Goal: Information Seeking & Learning: Learn about a topic

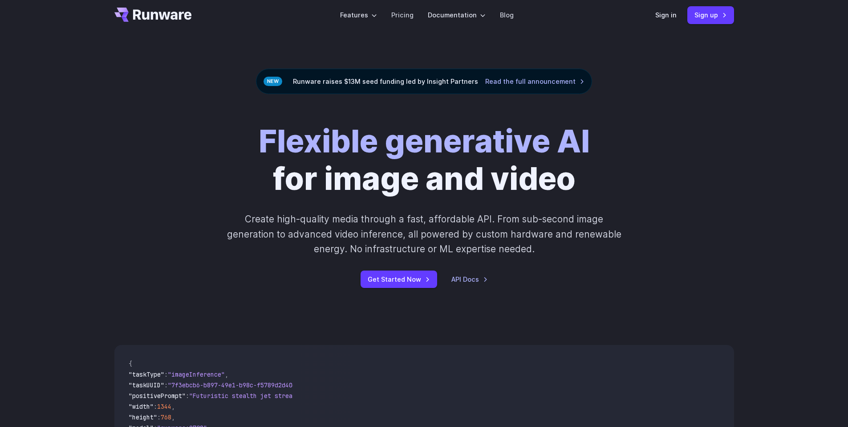
scroll to position [10, 0]
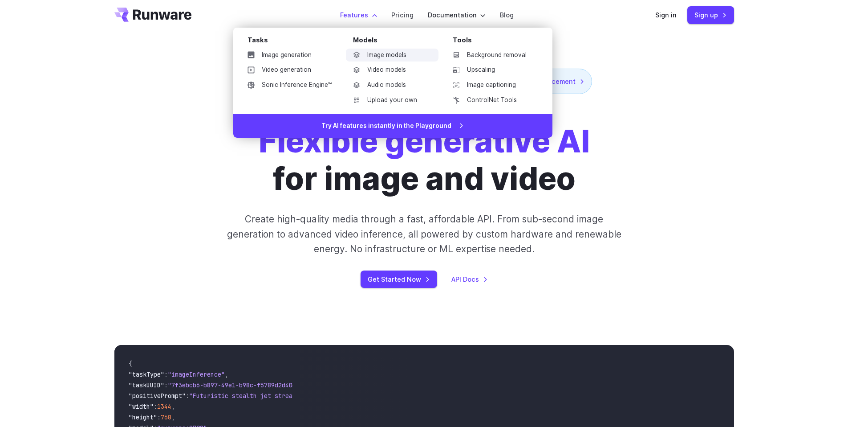
click at [399, 55] on link "Image models" at bounding box center [392, 55] width 93 height 13
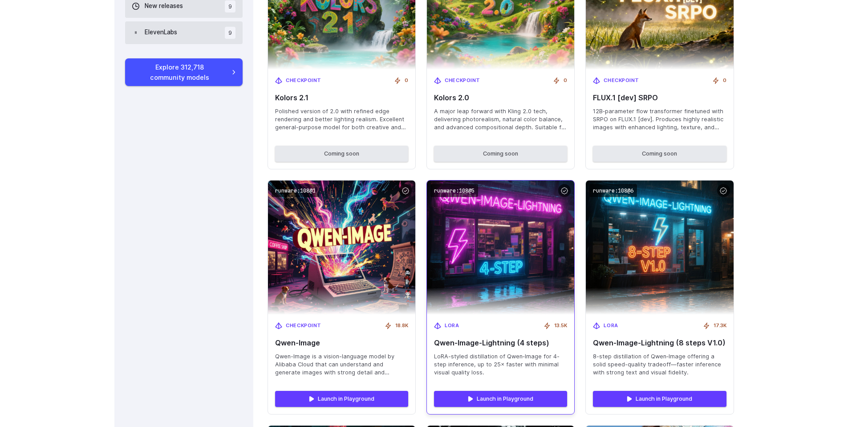
scroll to position [871, 0]
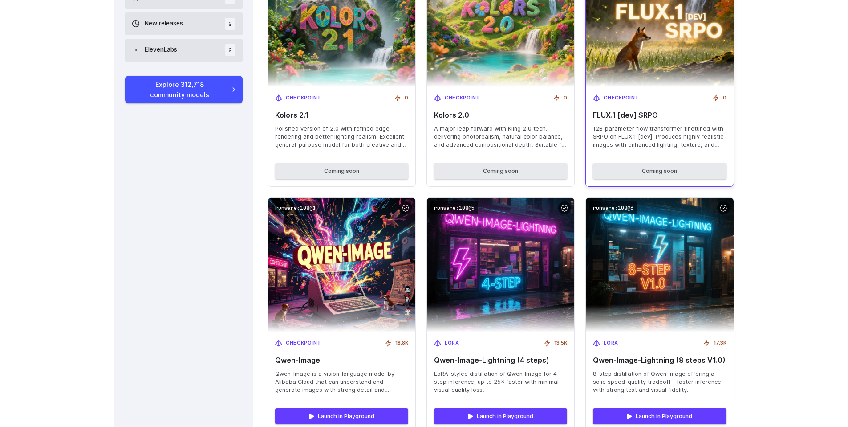
click at [620, 135] on span "12B‑parameter flow transformer finetuned with SRPO on FLUX.1 [dev]. Produces hi…" at bounding box center [659, 137] width 133 height 24
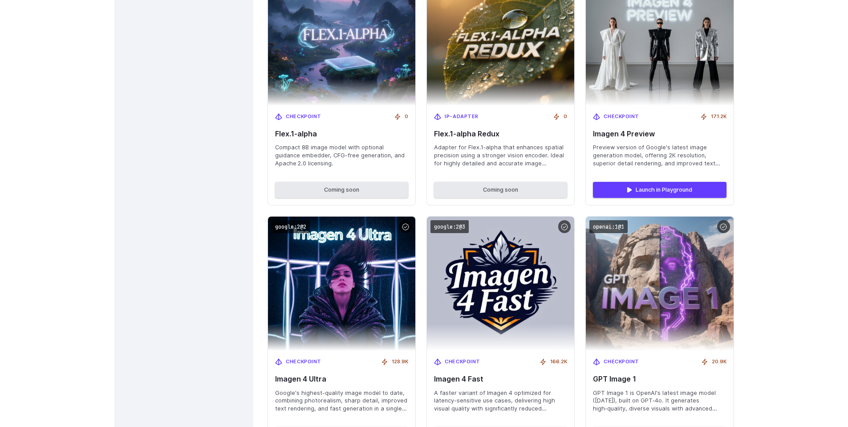
scroll to position [2179, 0]
